Goal: Find specific page/section

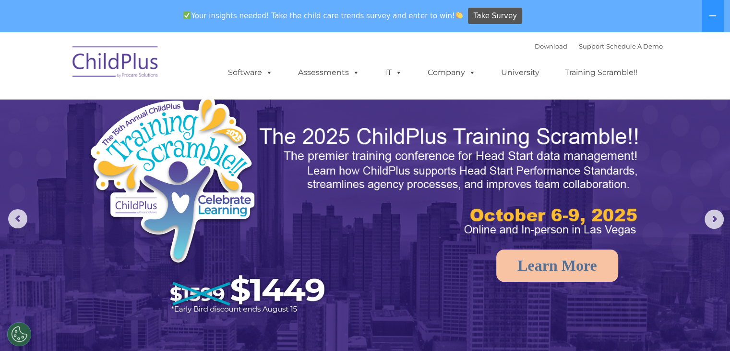
select select "MEDIUM"
click at [615, 184] on img at bounding box center [450, 181] width 385 height 115
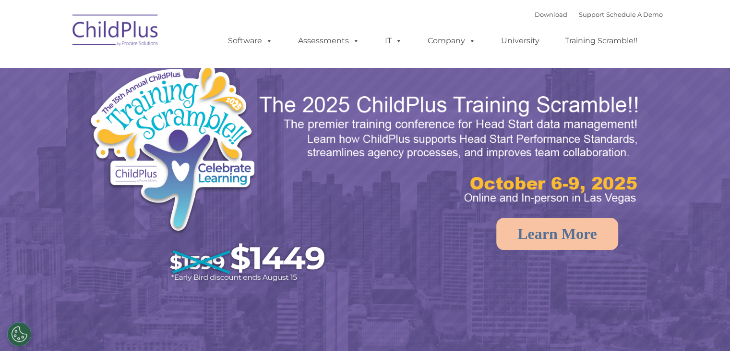
select select "MEDIUM"
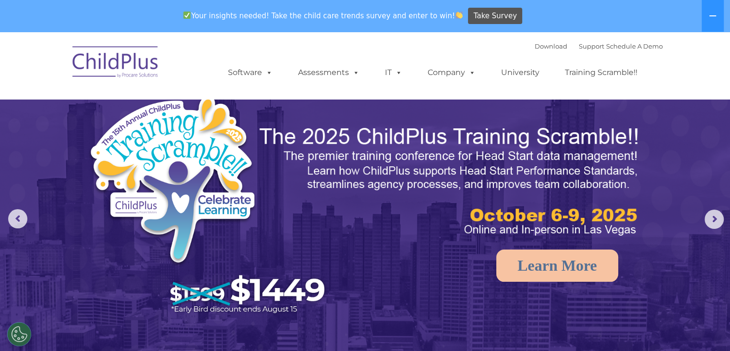
drag, startPoint x: 721, startPoint y: 50, endPoint x: 719, endPoint y: 81, distance: 30.8
click at [719, 81] on nav "Download Support | Schedule A Demo  MENU MENU Software ChildPlus: The original…" at bounding box center [365, 65] width 730 height 67
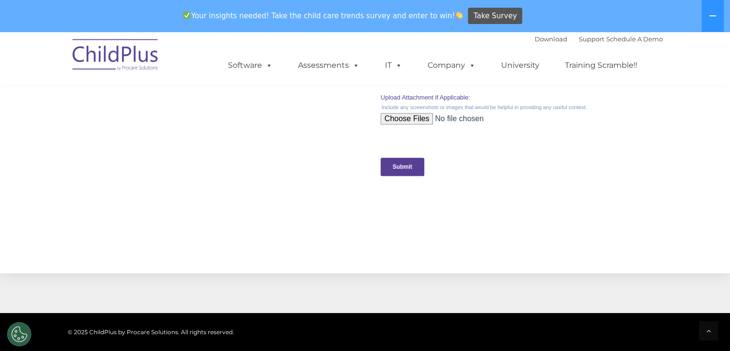
scroll to position [951, 0]
